Goal: Task Accomplishment & Management: Complete application form

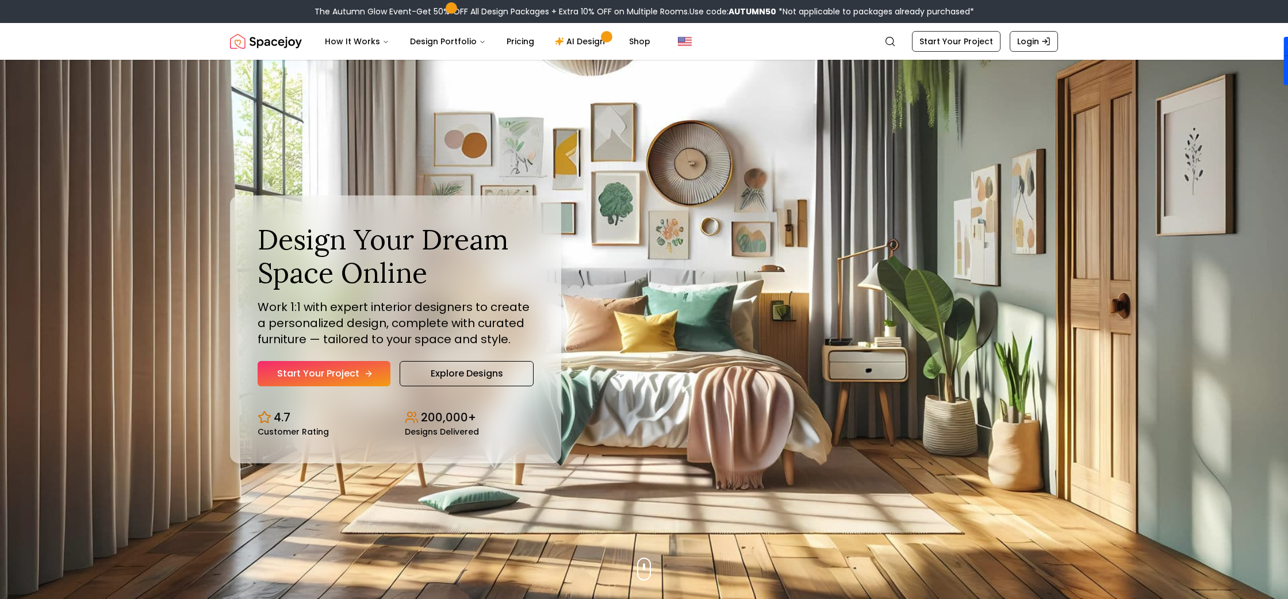
click at [310, 374] on link "Start Your Project" at bounding box center [324, 373] width 133 height 25
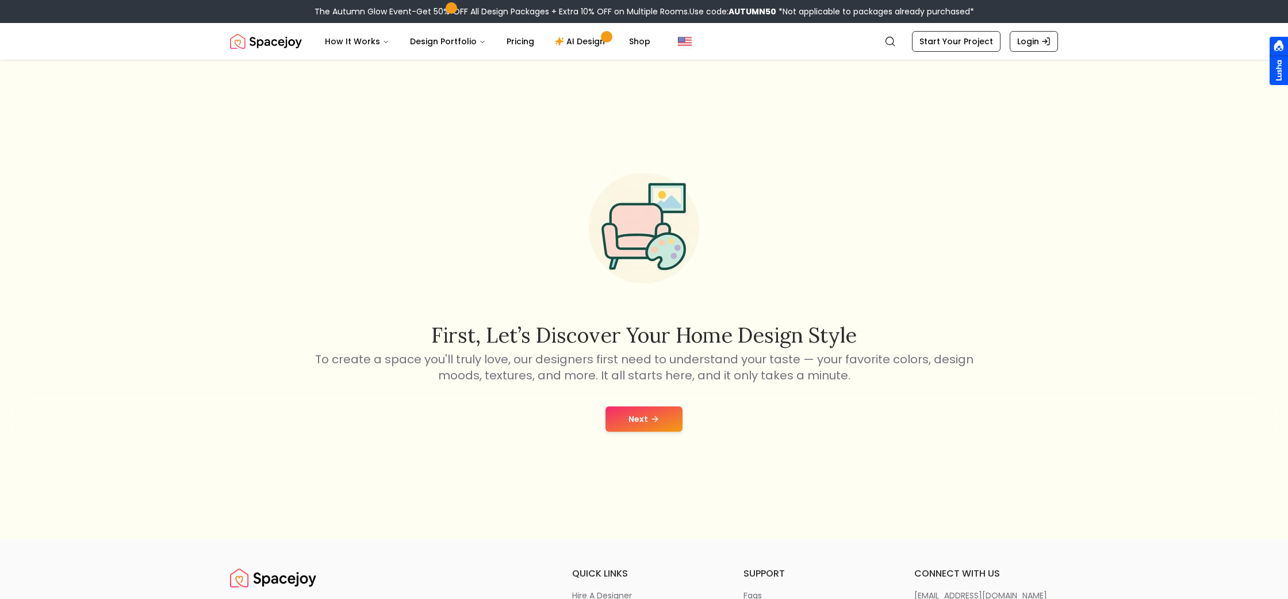
click at [638, 420] on button "Next" at bounding box center [644, 419] width 77 height 25
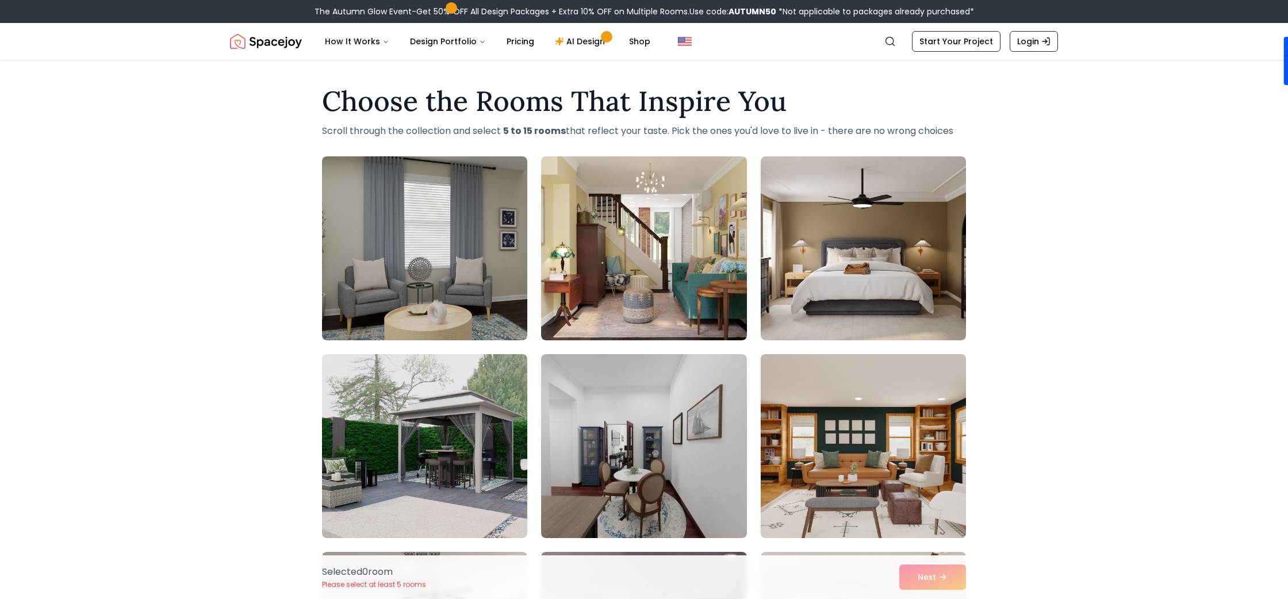
click at [835, 435] on img at bounding box center [864, 446] width 216 height 193
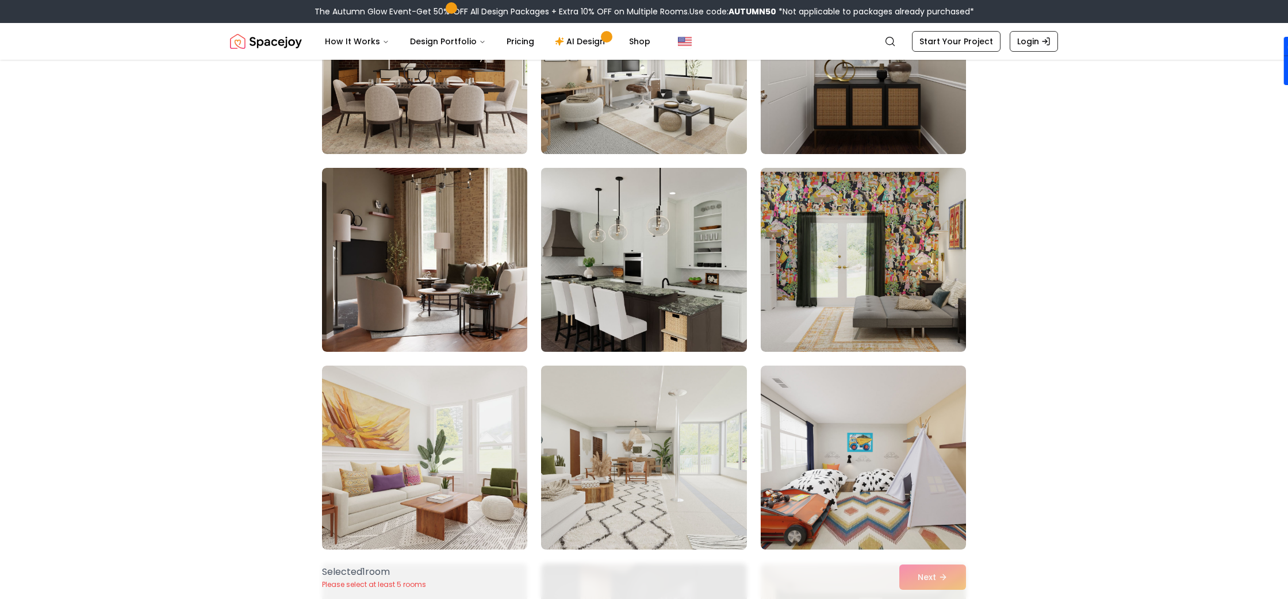
scroll to position [1780, 0]
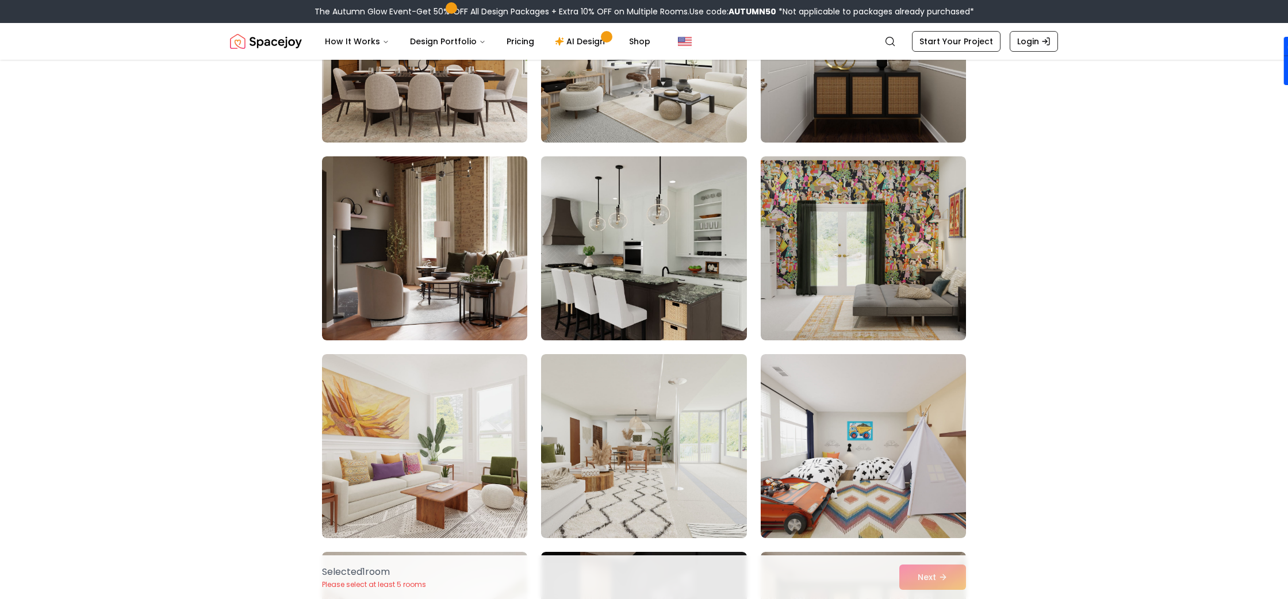
click at [665, 310] on img at bounding box center [644, 248] width 216 height 193
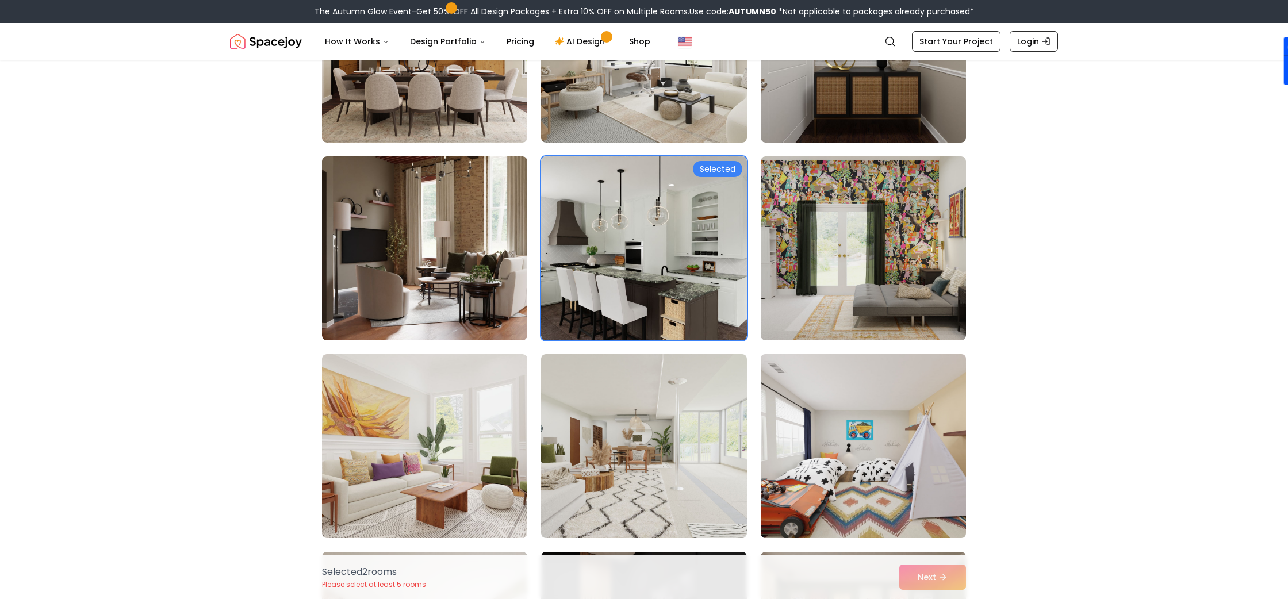
click at [822, 475] on img at bounding box center [864, 446] width 216 height 193
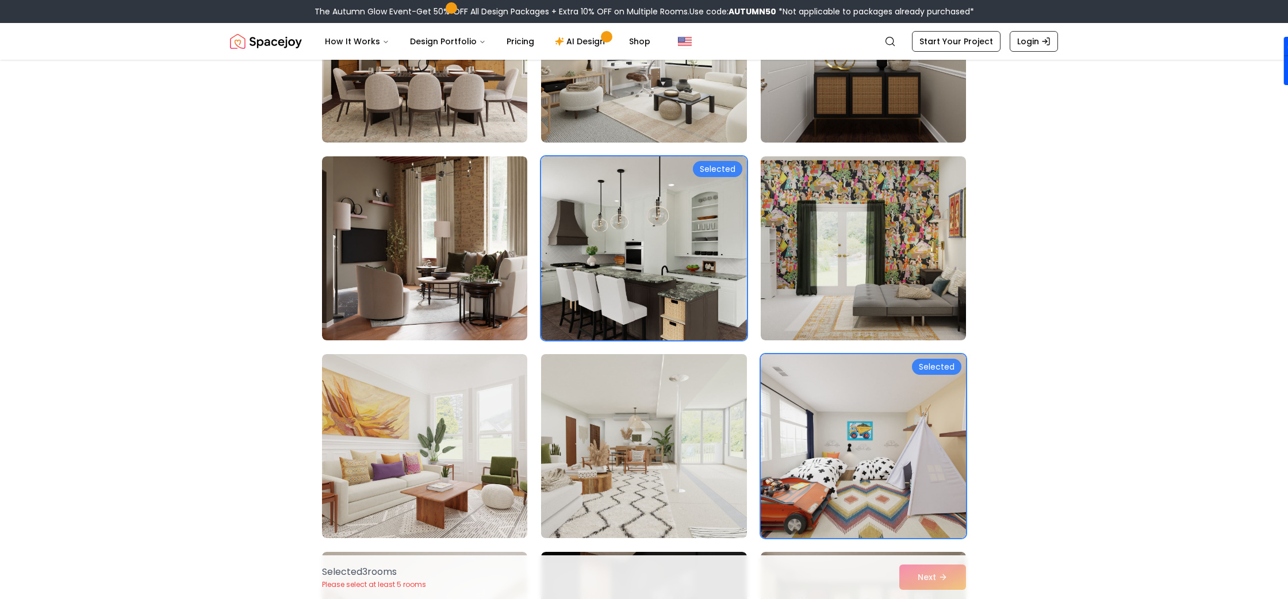
click at [629, 466] on img at bounding box center [644, 446] width 216 height 193
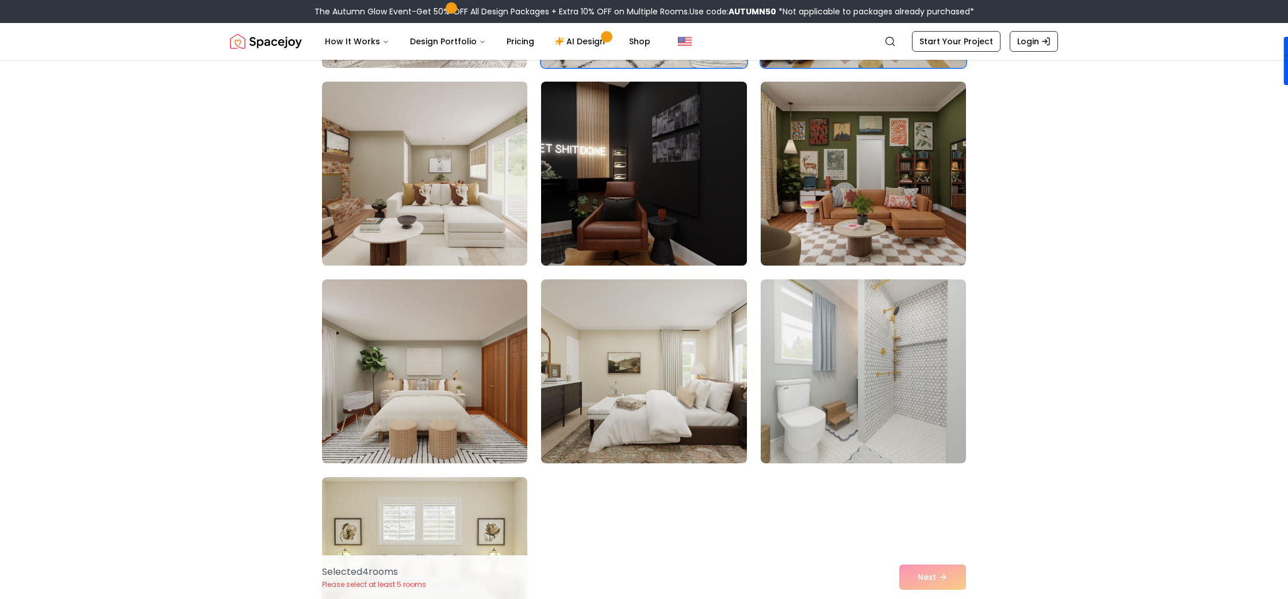
scroll to position [2312, 0]
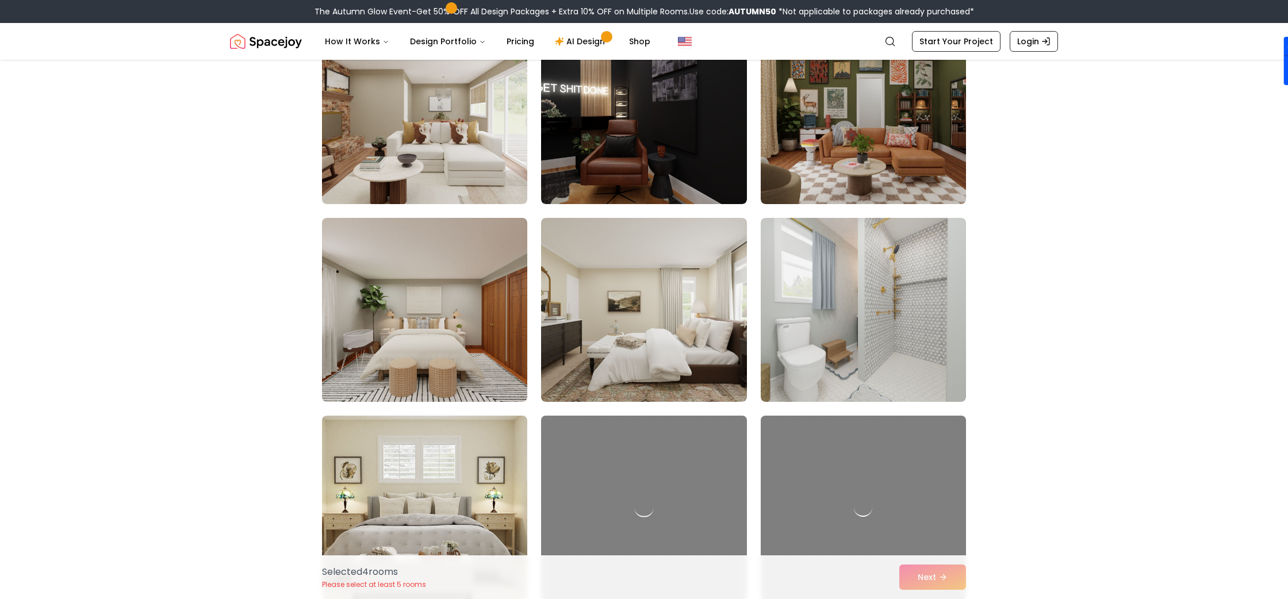
click at [635, 458] on div at bounding box center [644, 507] width 216 height 193
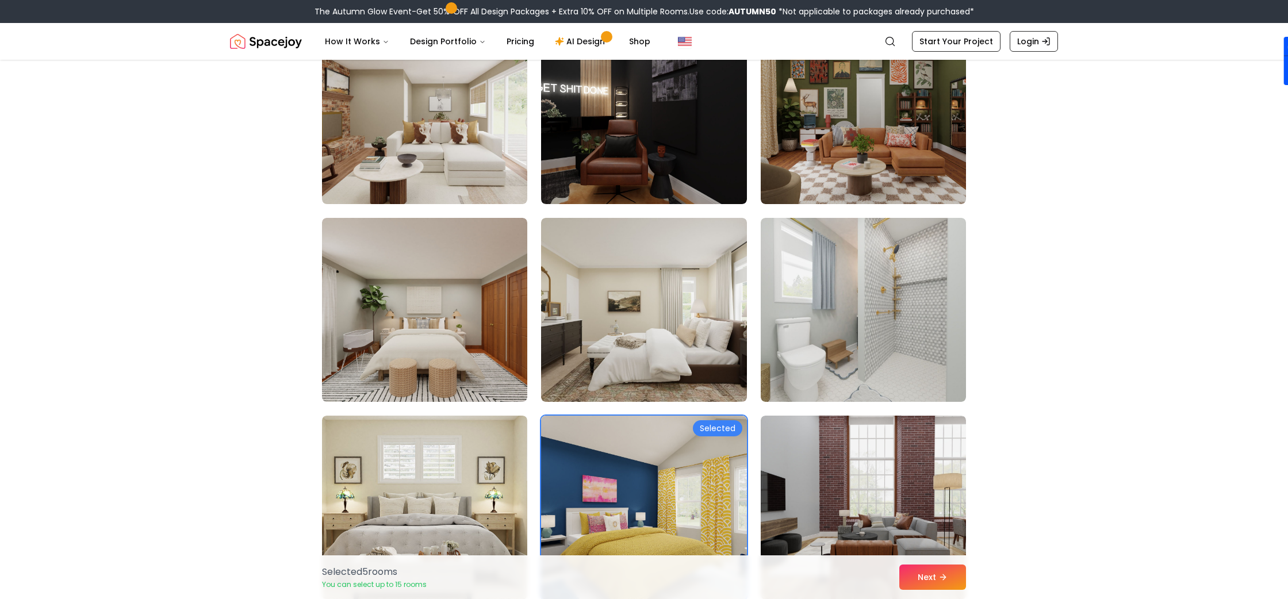
drag, startPoint x: 675, startPoint y: 312, endPoint x: 759, endPoint y: 317, distance: 84.1
click at [675, 312] on img at bounding box center [643, 310] width 205 height 184
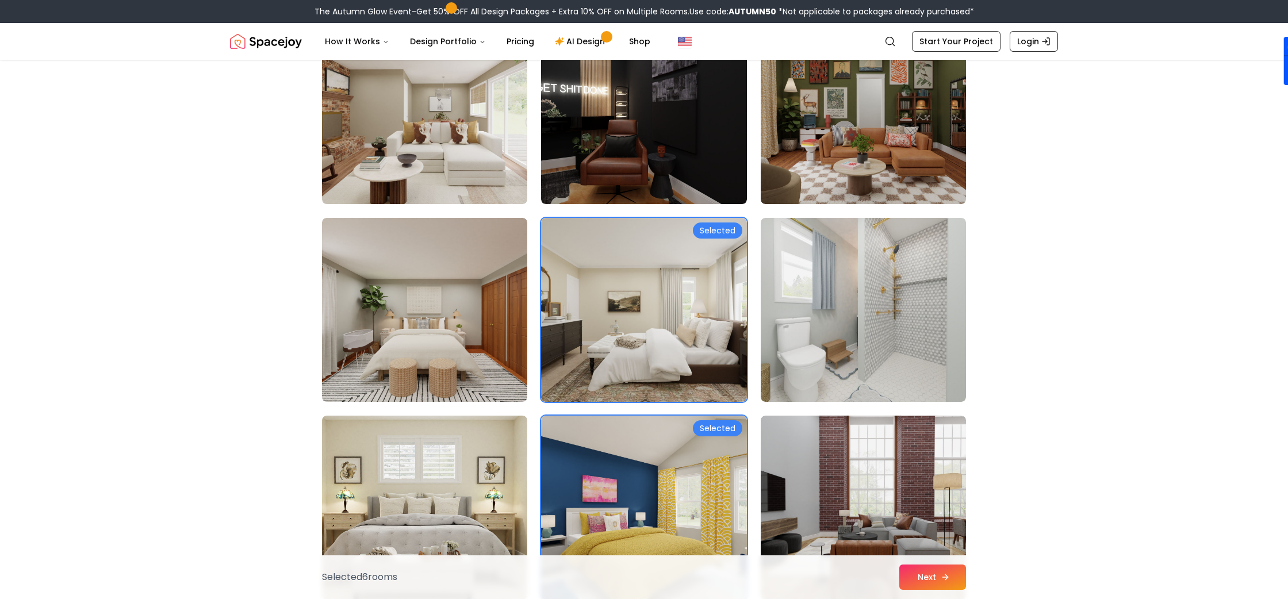
click at [932, 570] on button "Next" at bounding box center [932, 577] width 67 height 25
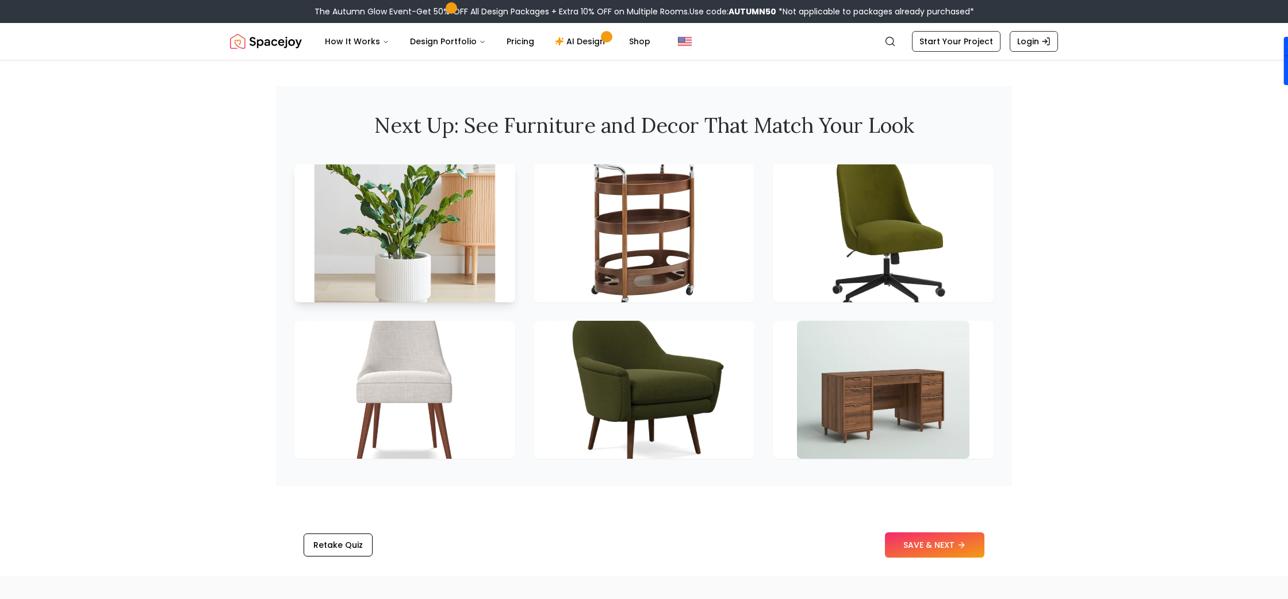
scroll to position [1701, 0]
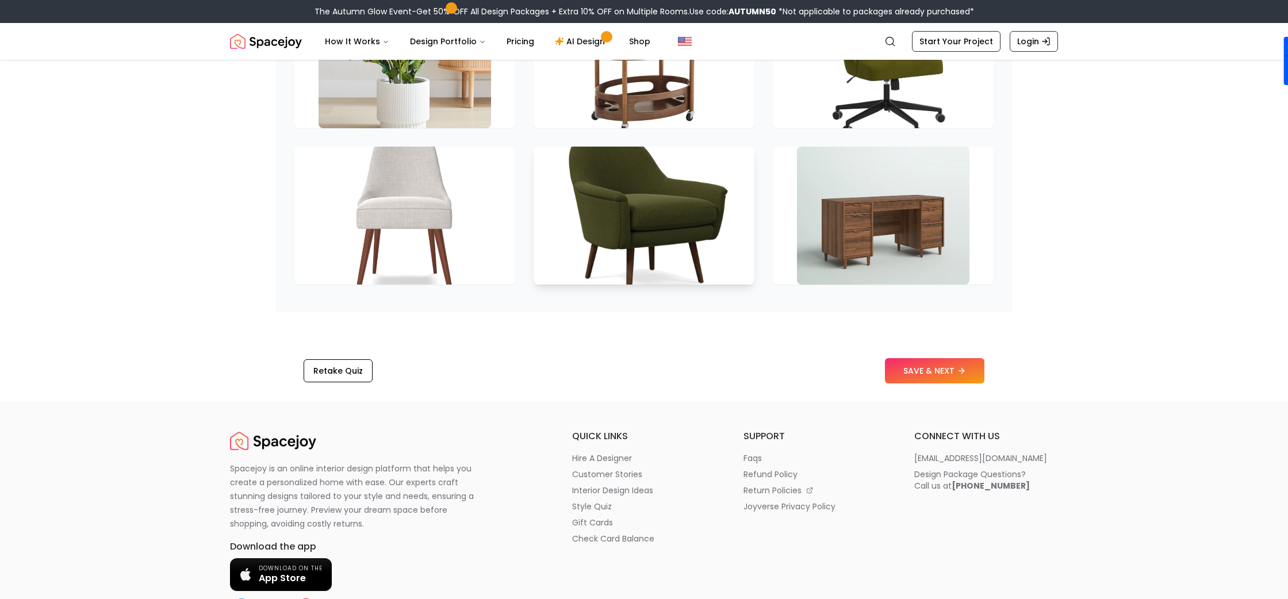
click at [589, 229] on img at bounding box center [644, 215] width 181 height 145
click at [919, 384] on button "SAVE & NEXT" at bounding box center [934, 370] width 99 height 25
